Goal: Information Seeking & Learning: Learn about a topic

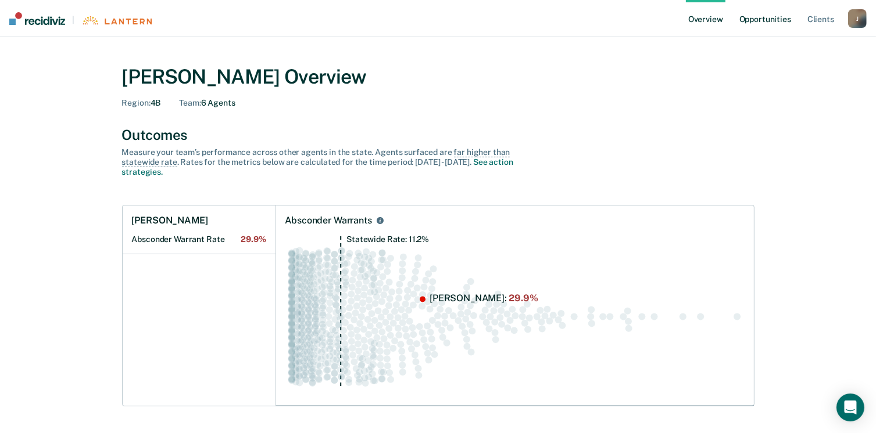
click at [765, 21] on link "Opportunities" at bounding box center [765, 18] width 56 height 37
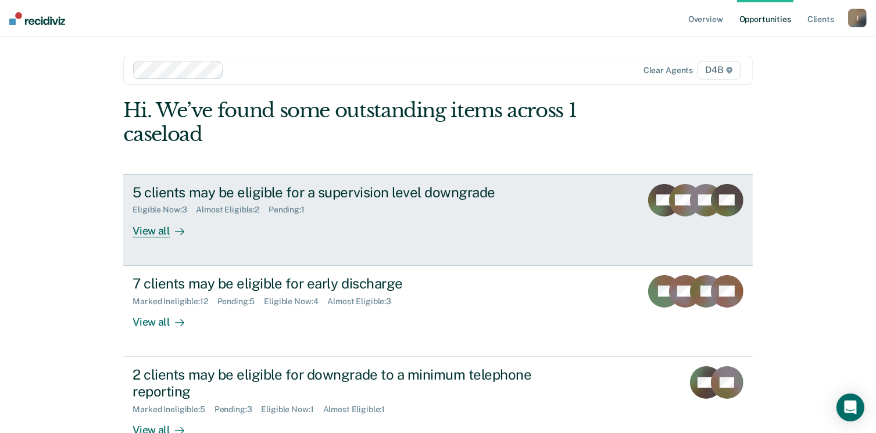
click at [151, 229] on div "View all" at bounding box center [164, 226] width 65 height 23
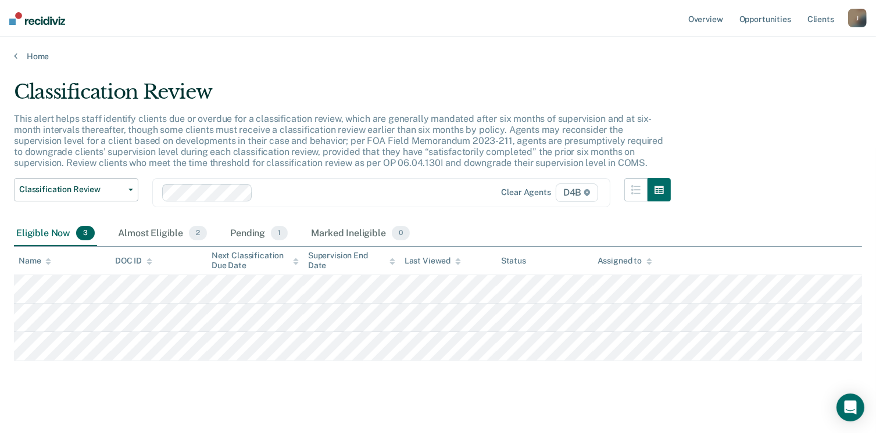
click at [455, 261] on icon at bounding box center [458, 262] width 6 height 8
click at [454, 62] on main "Classification Review This alert helps staff identify clients due or overdue fo…" at bounding box center [438, 251] width 876 height 379
click at [521, 44] on div "Home" at bounding box center [438, 49] width 876 height 24
